Goal: Task Accomplishment & Management: Use online tool/utility

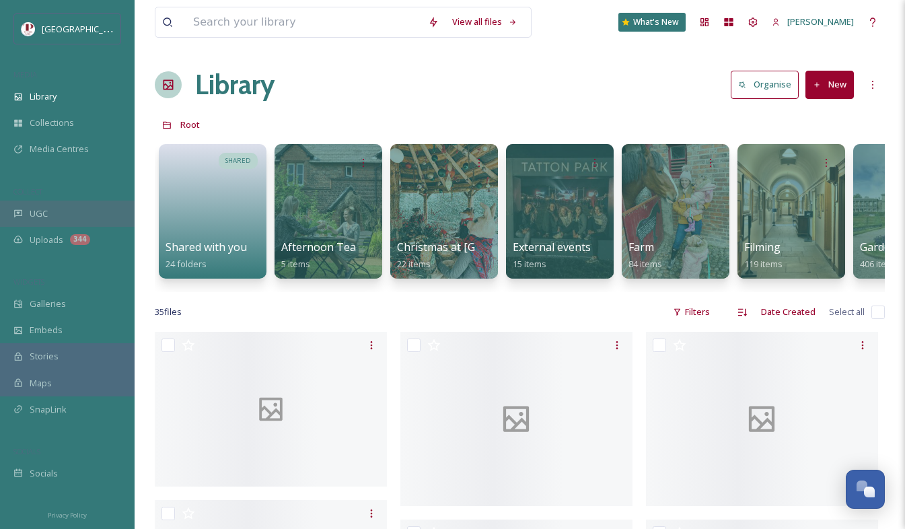
click at [85, 206] on div "UGC" at bounding box center [67, 213] width 135 height 26
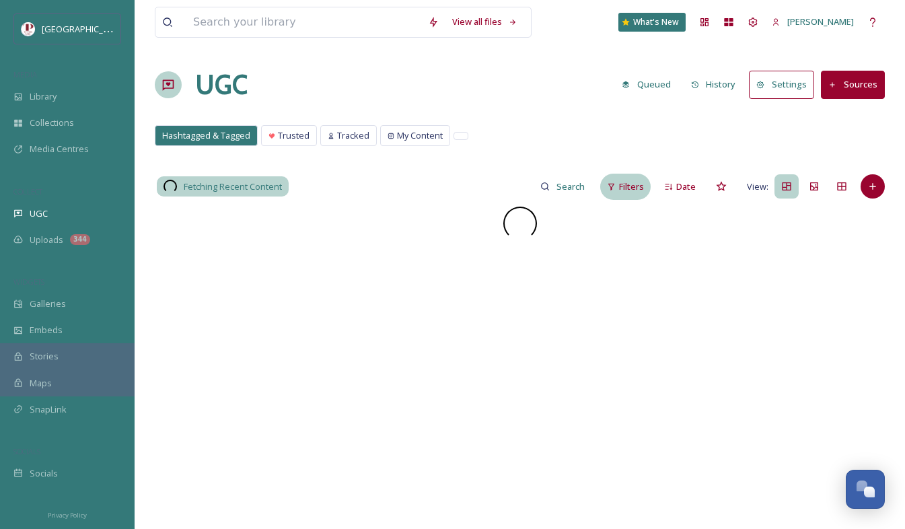
click at [625, 189] on span "Filters" at bounding box center [631, 186] width 25 height 13
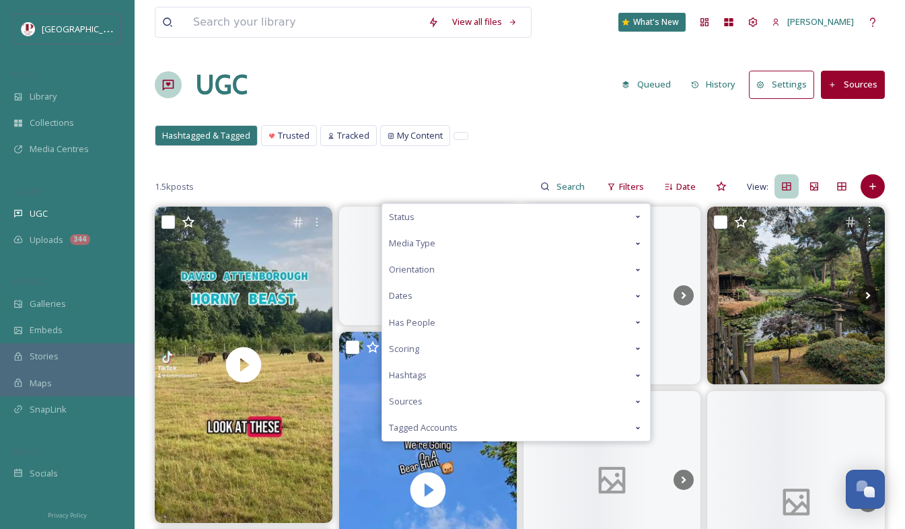
click at [450, 346] on div "Scoring" at bounding box center [516, 349] width 268 height 26
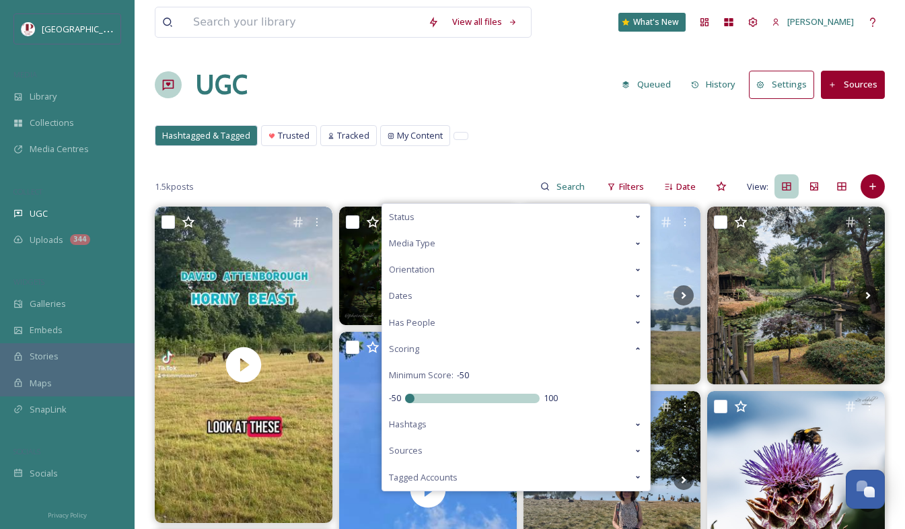
drag, startPoint x: 471, startPoint y: 399, endPoint x: 365, endPoint y: 276, distance: 162.2
type input "-50"
click at [405, 393] on input "range" at bounding box center [472, 397] width 135 height 9
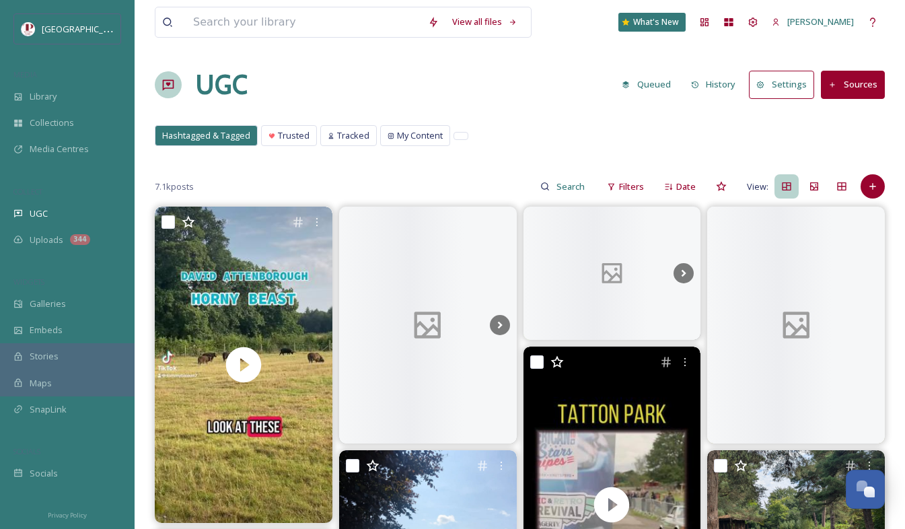
click at [531, 83] on div "UGC Queued History Settings Sources" at bounding box center [520, 85] width 730 height 40
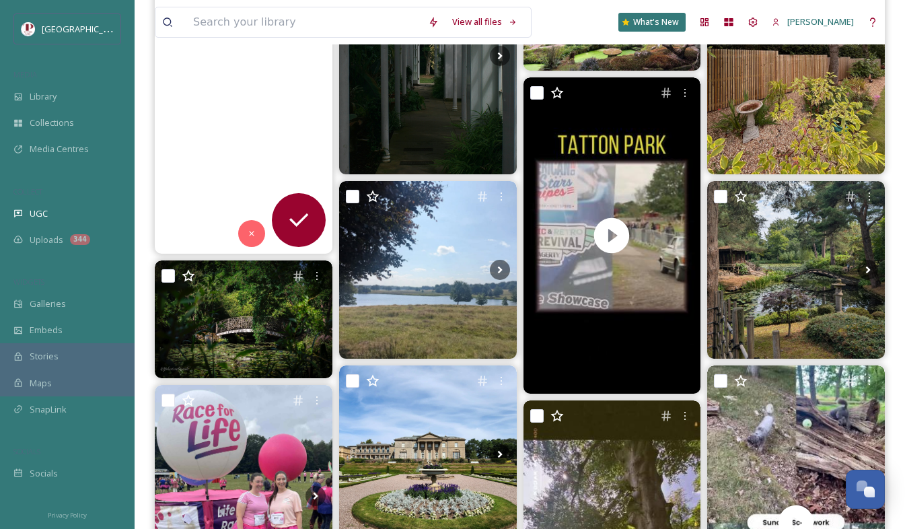
scroll to position [67, 0]
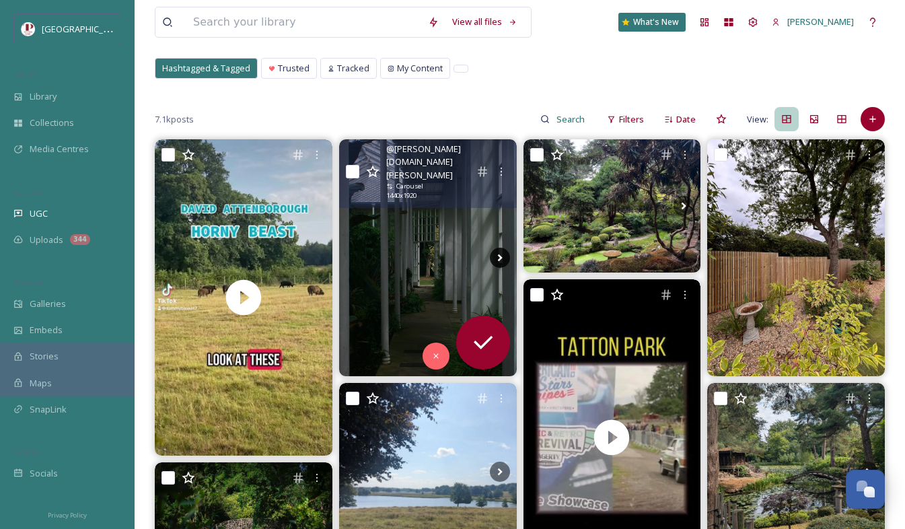
click at [504, 257] on icon at bounding box center [500, 258] width 20 height 20
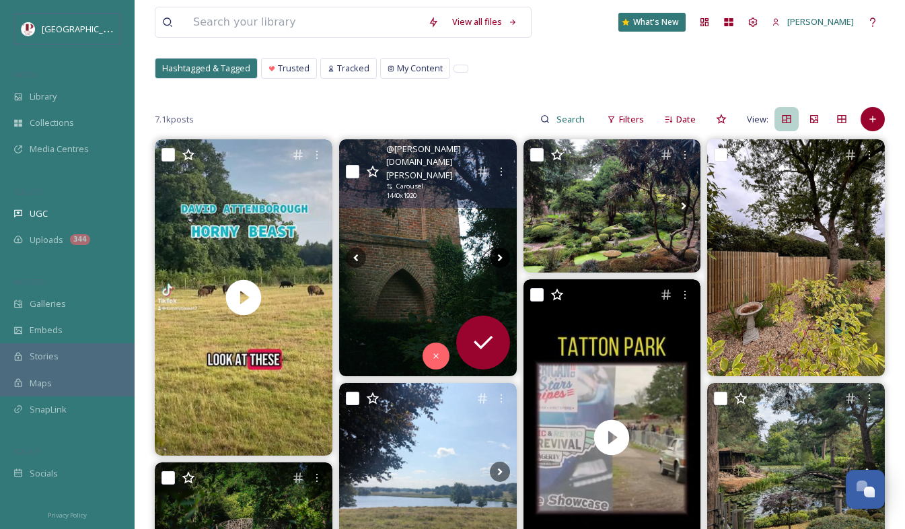
click at [497, 256] on icon at bounding box center [500, 258] width 20 height 20
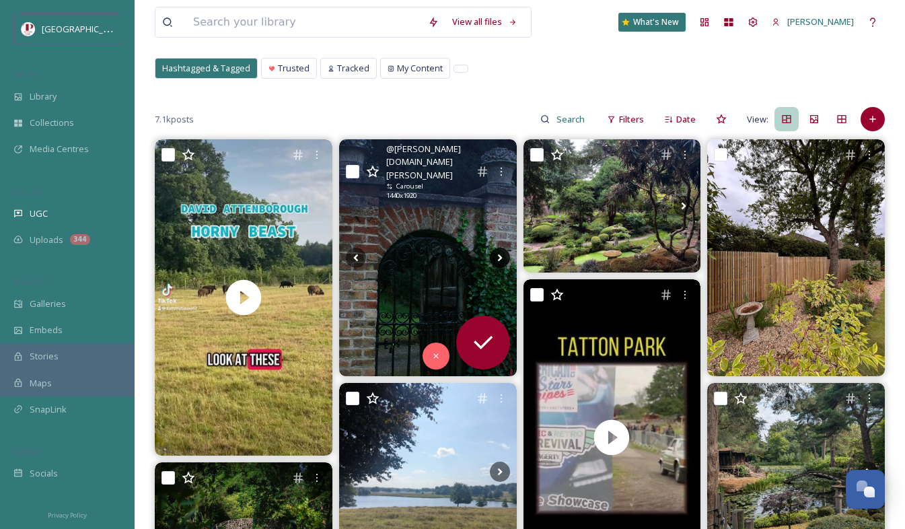
click at [496, 256] on icon at bounding box center [500, 258] width 20 height 20
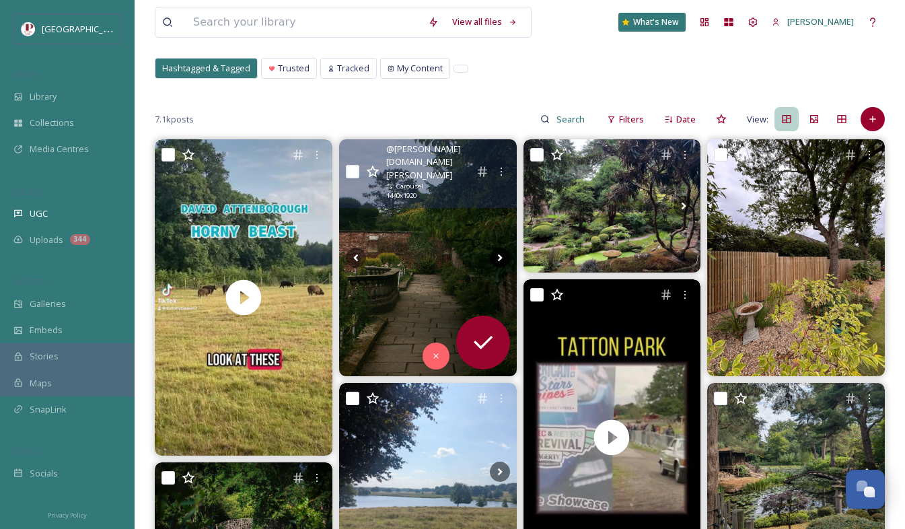
click at [496, 256] on icon at bounding box center [500, 258] width 20 height 20
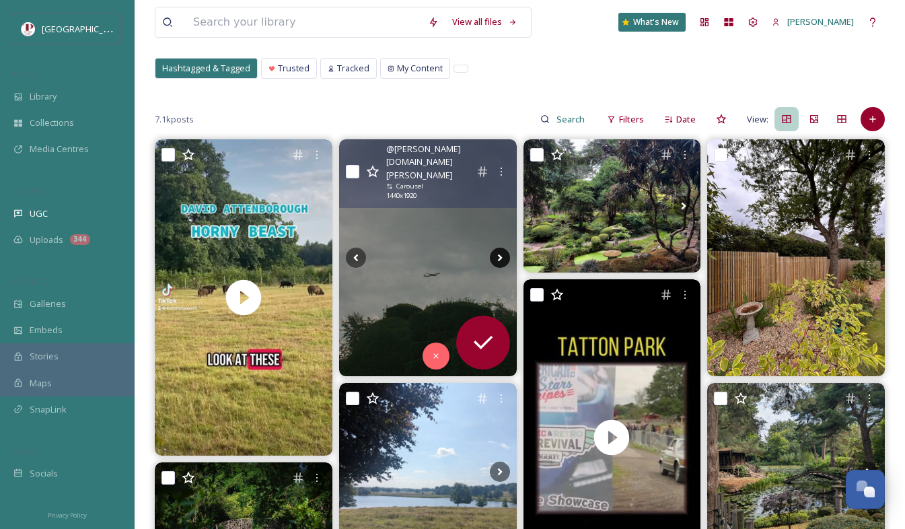
click at [496, 256] on icon at bounding box center [500, 258] width 20 height 20
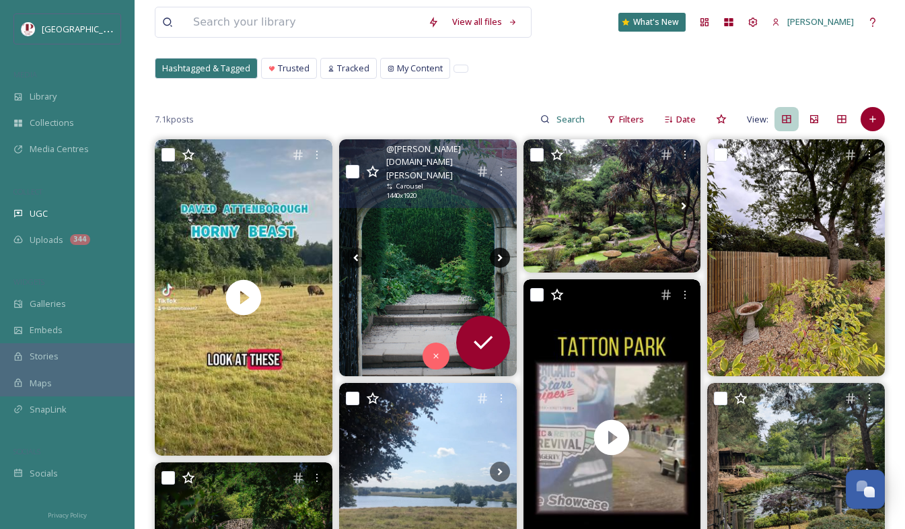
click at [490, 252] on icon at bounding box center [500, 258] width 20 height 20
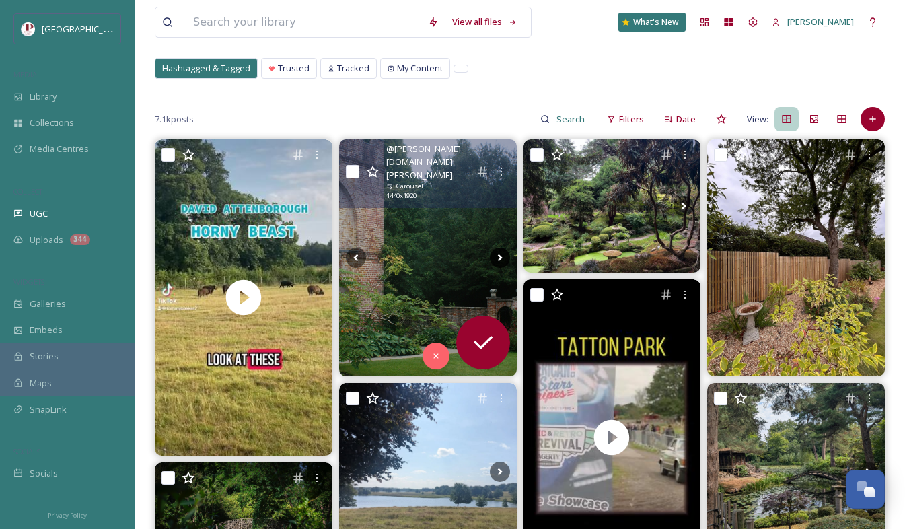
click at [495, 264] on icon at bounding box center [500, 258] width 20 height 20
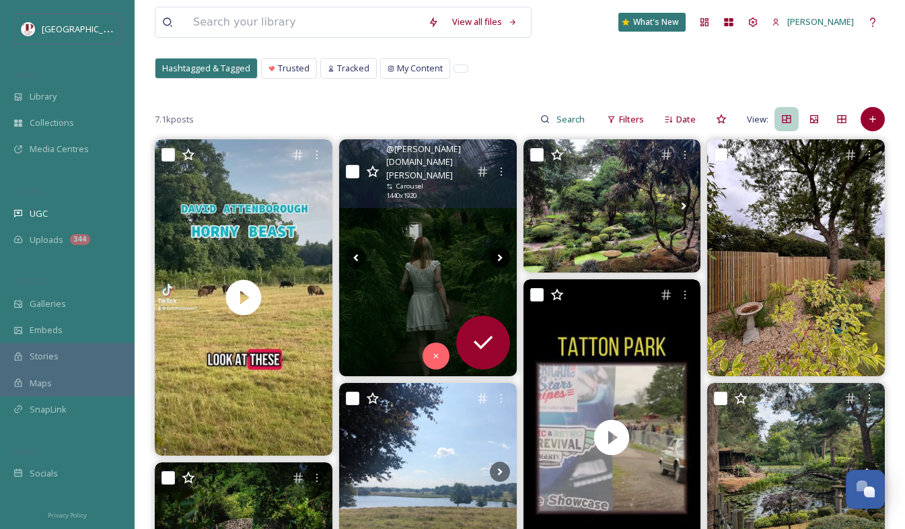
click at [495, 264] on icon at bounding box center [500, 258] width 20 height 20
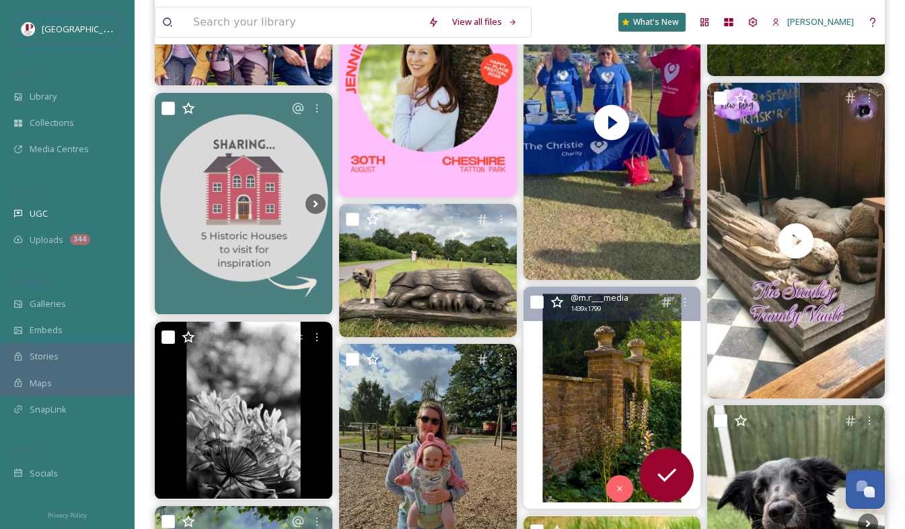
scroll to position [2690, 0]
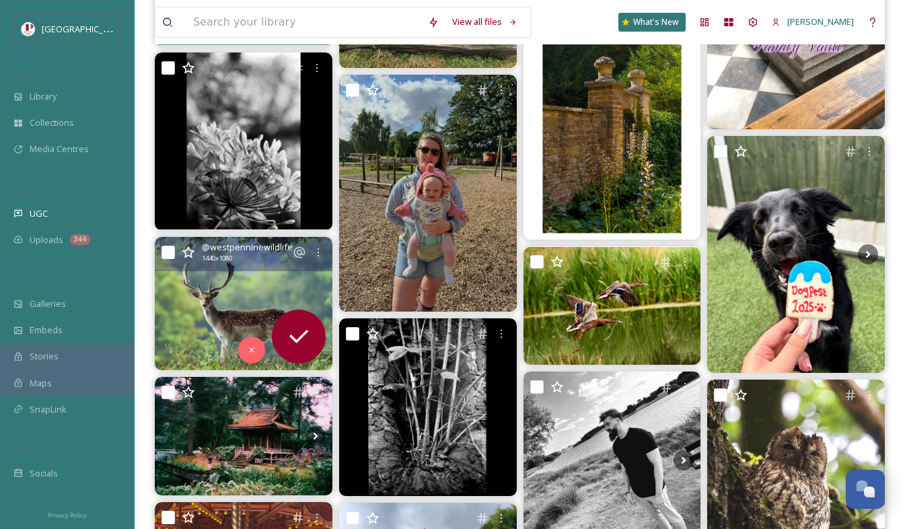
click at [269, 272] on img at bounding box center [244, 303] width 178 height 133
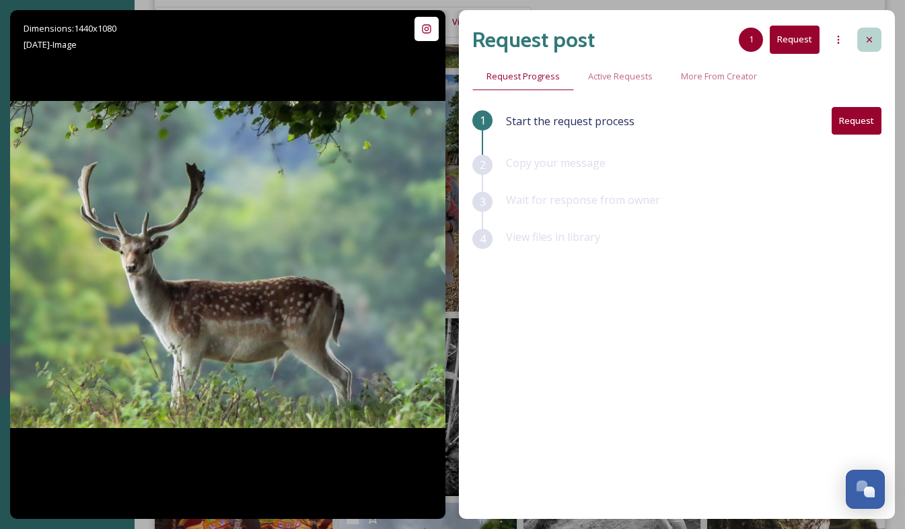
click at [877, 45] on div at bounding box center [869, 40] width 24 height 24
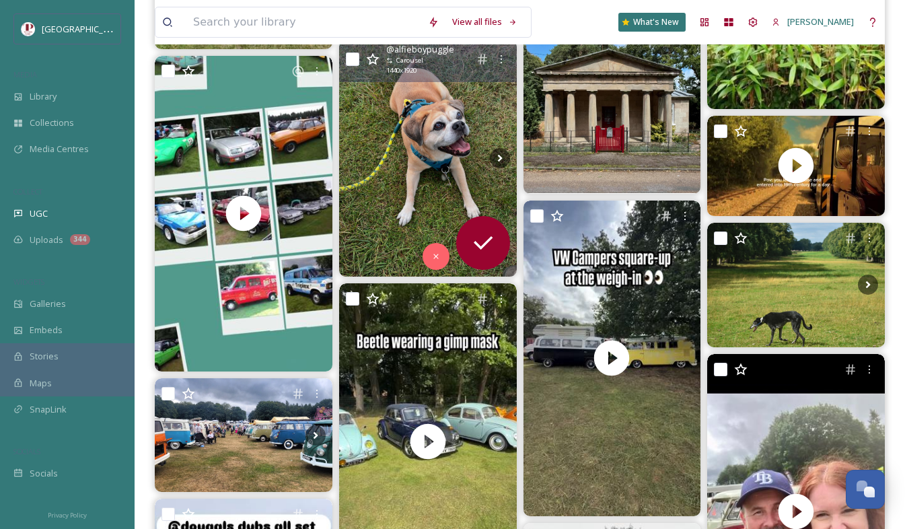
scroll to position [4305, 0]
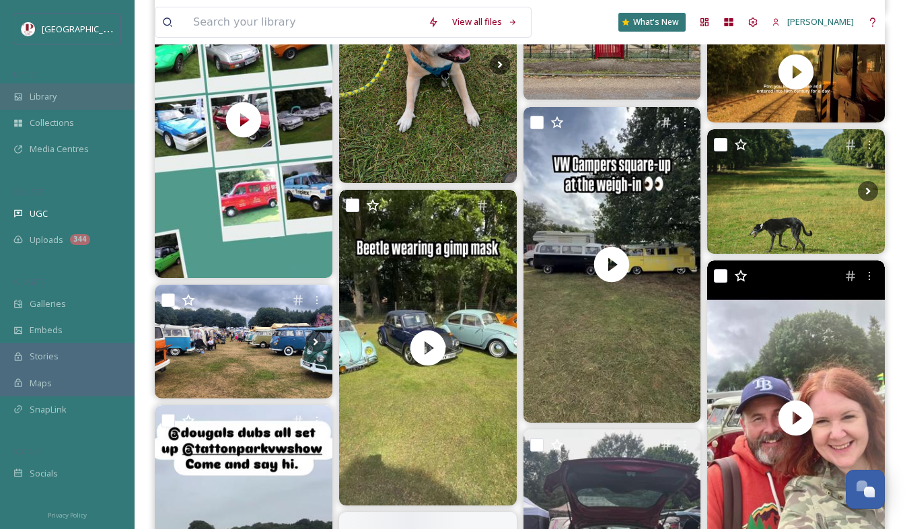
click at [54, 91] on span "Library" at bounding box center [43, 96] width 27 height 13
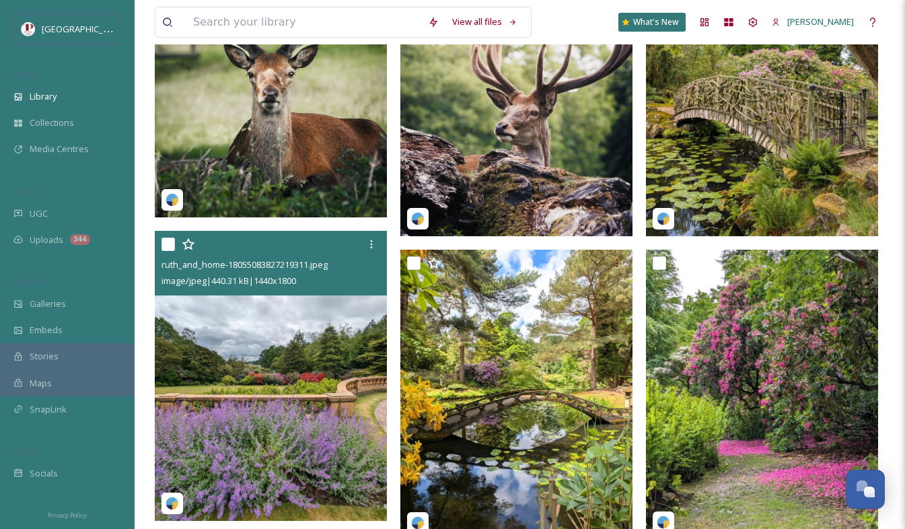
scroll to position [2421, 0]
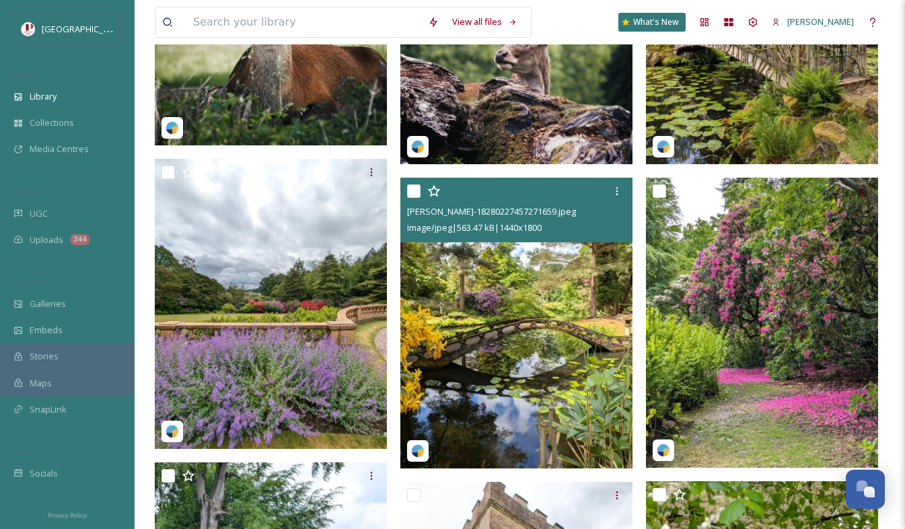
click at [529, 309] on img at bounding box center [516, 323] width 232 height 290
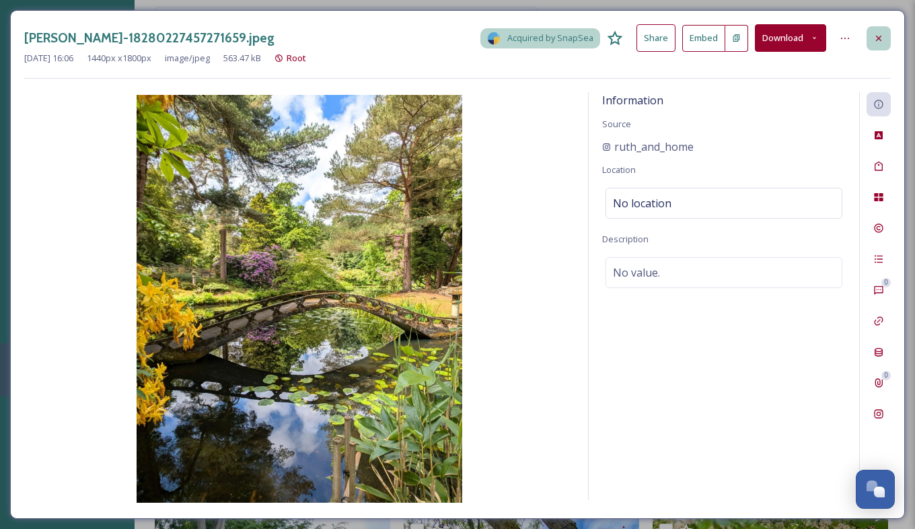
click at [878, 35] on icon at bounding box center [878, 38] width 11 height 11
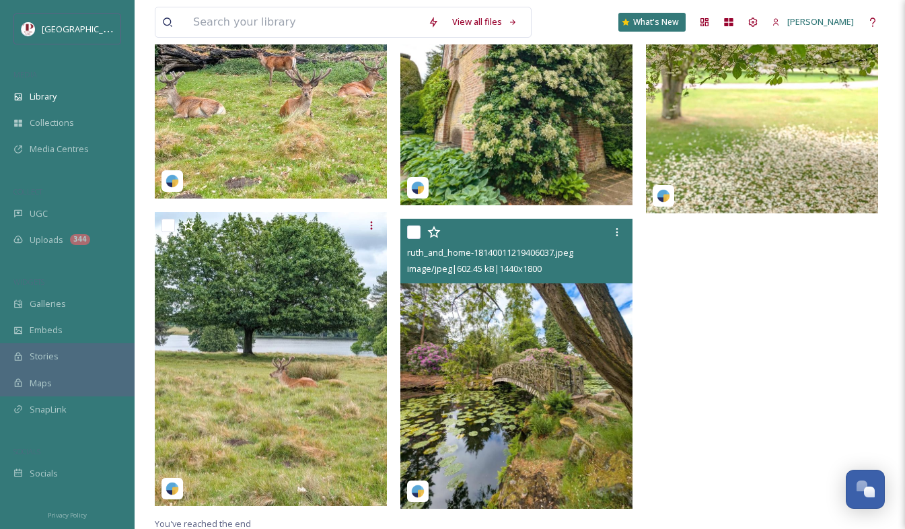
scroll to position [3027, 0]
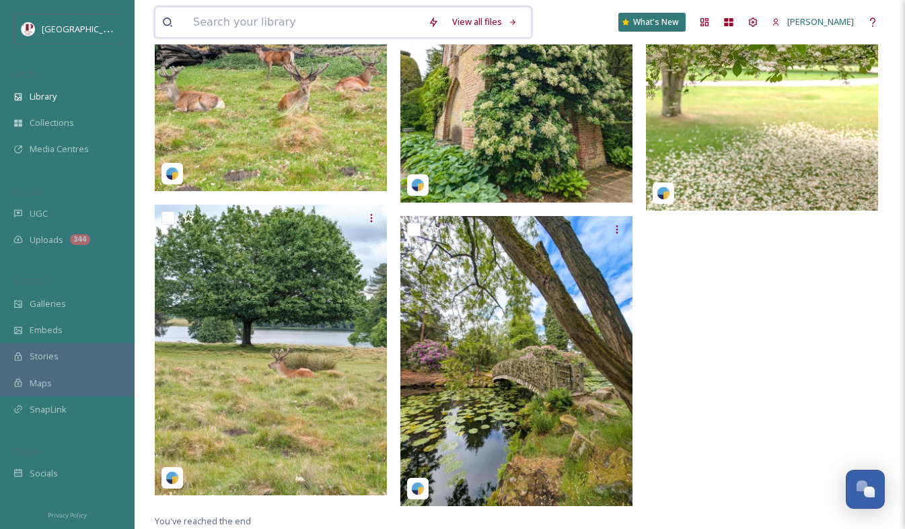
click at [241, 17] on input at bounding box center [303, 22] width 235 height 30
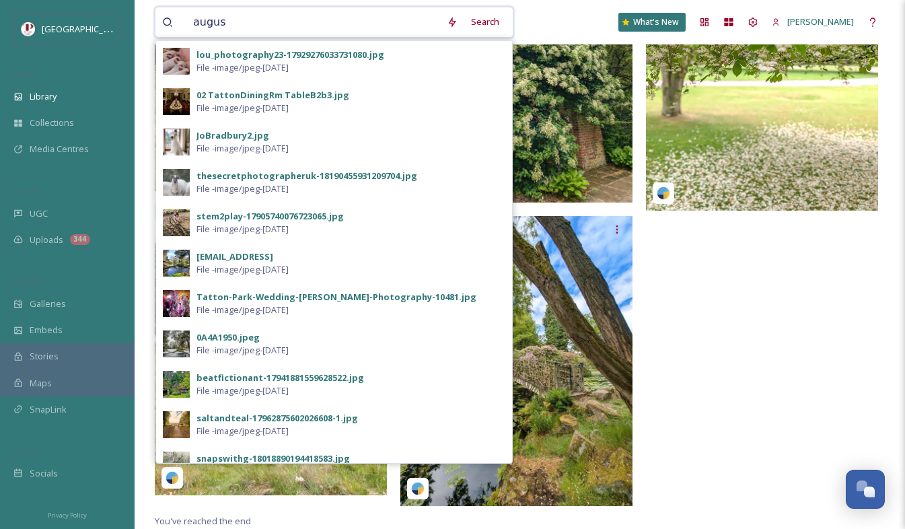
type input "august"
